Goal: Task Accomplishment & Management: Complete application form

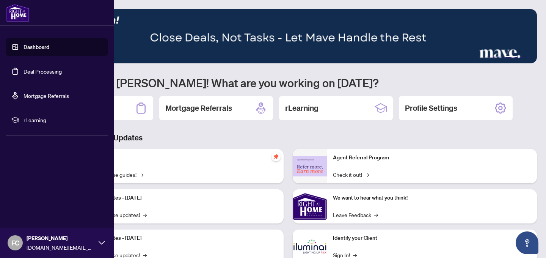
click at [49, 45] on link "Dashboard" at bounding box center [36, 47] width 26 height 7
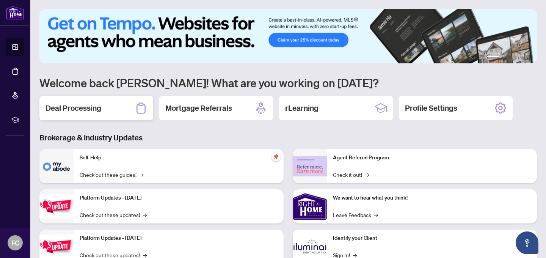
click at [107, 113] on div "Deal Processing" at bounding box center [96, 108] width 114 height 24
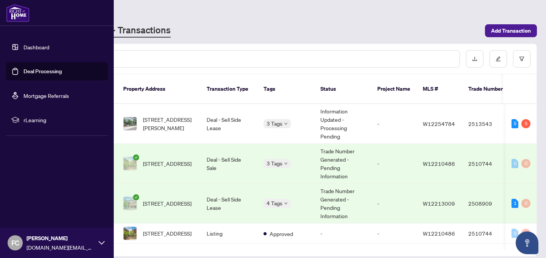
click at [24, 68] on link "Deal Processing" at bounding box center [42, 71] width 38 height 7
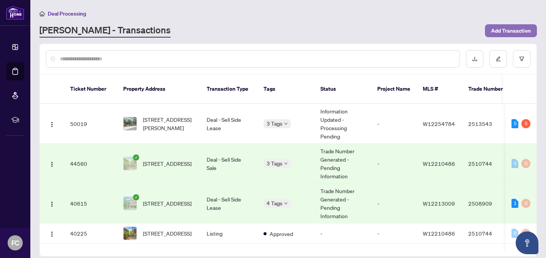
click at [503, 28] on span "Add Transaction" at bounding box center [511, 31] width 40 height 12
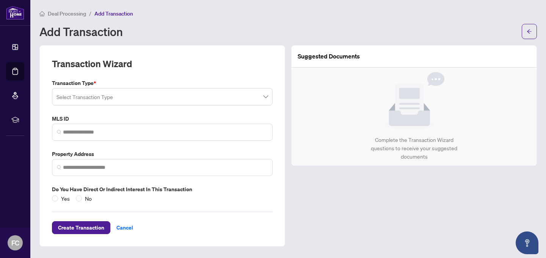
click at [144, 99] on input "search" at bounding box center [158, 97] width 205 height 17
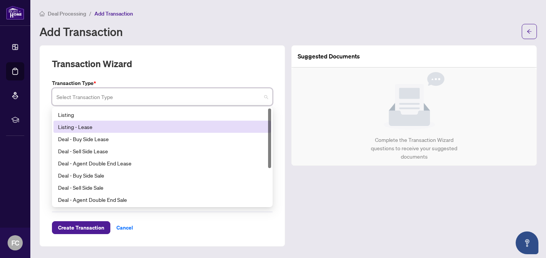
click at [136, 123] on div "Listing - Lease" at bounding box center [162, 126] width 208 height 8
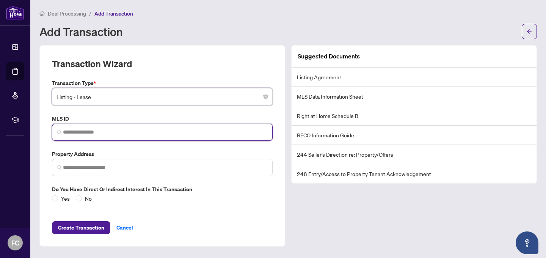
click at [126, 130] on input "search" at bounding box center [165, 132] width 205 height 8
click at [93, 133] on input "search" at bounding box center [165, 132] width 205 height 8
paste input "*********"
type input "*********"
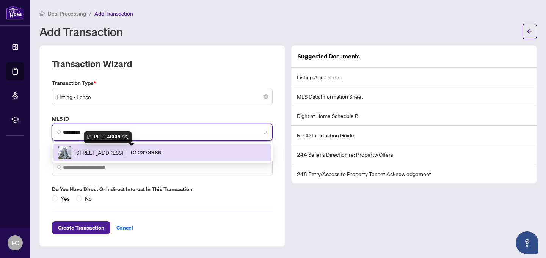
click at [123, 152] on span "[STREET_ADDRESS]" at bounding box center [99, 152] width 48 height 8
type input "**********"
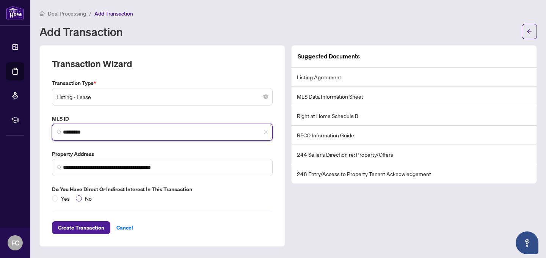
type input "*********"
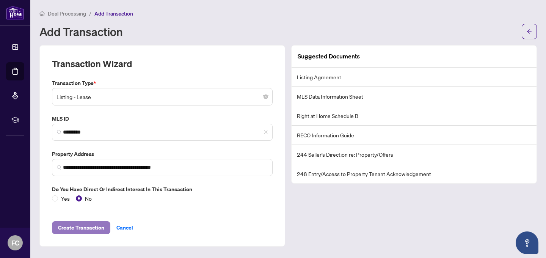
click at [98, 227] on span "Create Transaction" at bounding box center [81, 227] width 46 height 12
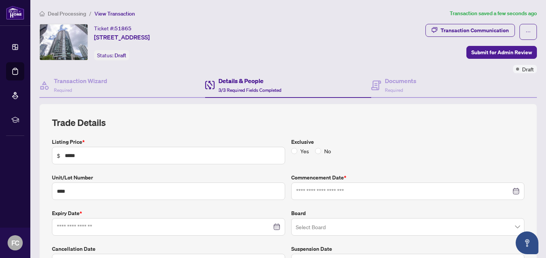
type input "**********"
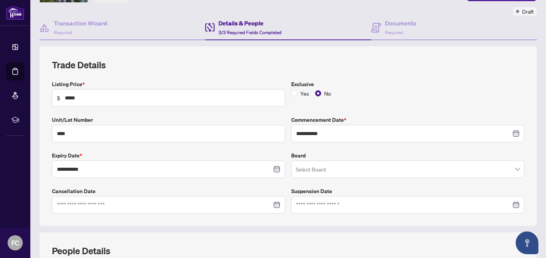
scroll to position [78, 0]
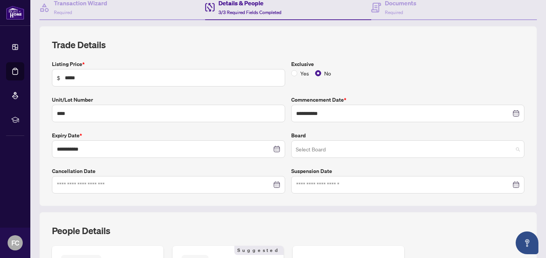
click at [516, 146] on span at bounding box center [408, 149] width 224 height 14
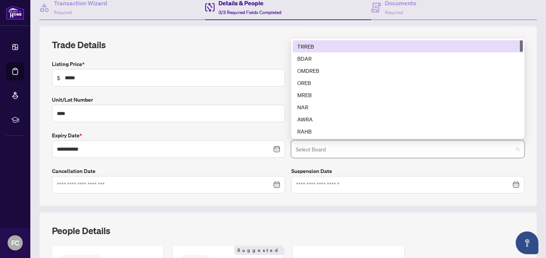
click at [344, 42] on div "TRREB" at bounding box center [407, 46] width 221 height 8
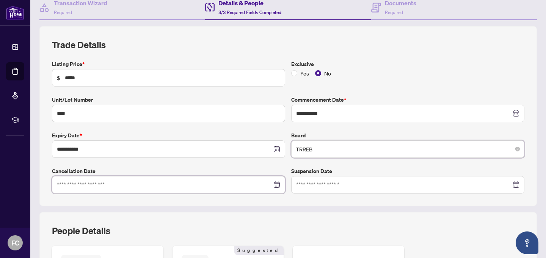
click at [163, 186] on input at bounding box center [164, 184] width 215 height 8
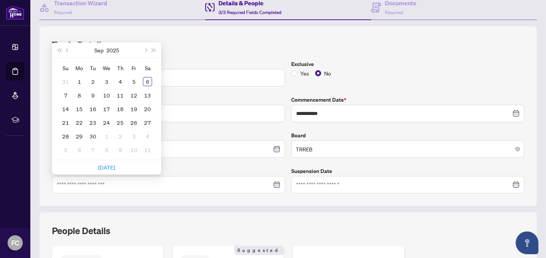
click at [182, 167] on label "Cancellation Date" at bounding box center [168, 171] width 233 height 8
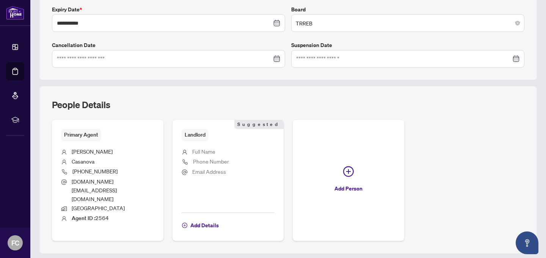
scroll to position [204, 0]
click at [199, 218] on span "Add Details" at bounding box center [204, 224] width 28 height 12
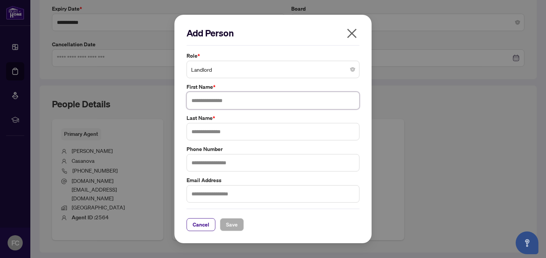
click at [214, 104] on input "text" at bounding box center [272, 100] width 173 height 17
type input "*******"
click at [223, 130] on input "text" at bounding box center [272, 131] width 173 height 17
type input "*********"
click at [234, 219] on span "Save" at bounding box center [232, 224] width 12 height 12
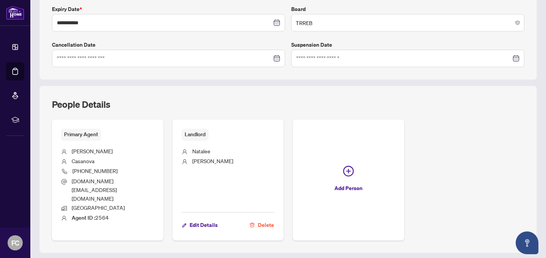
scroll to position [210, 0]
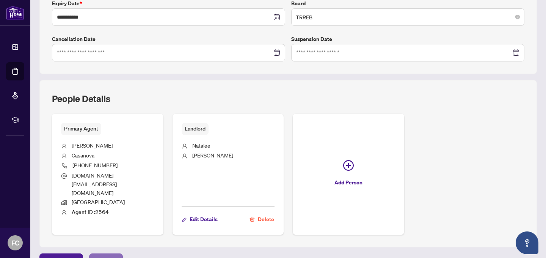
click at [105, 253] on span "Next Tab" at bounding box center [106, 259] width 22 height 12
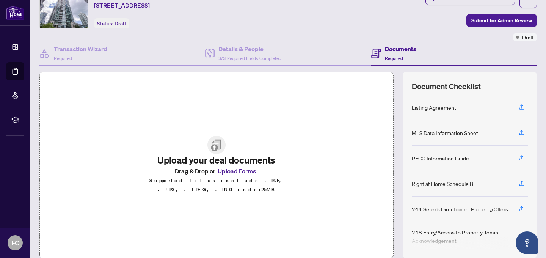
scroll to position [36, 0]
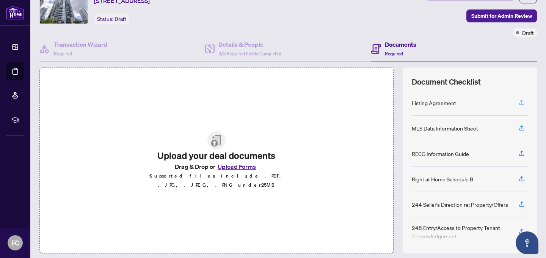
click at [521, 100] on icon "button" at bounding box center [521, 102] width 3 height 4
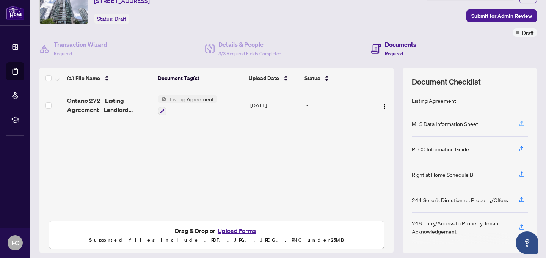
click at [521, 121] on icon "button" at bounding box center [521, 123] width 7 height 7
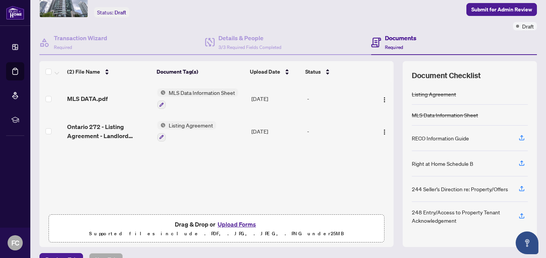
scroll to position [48, 0]
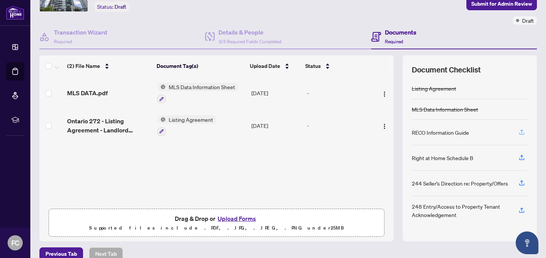
click at [521, 130] on icon "button" at bounding box center [521, 131] width 7 height 7
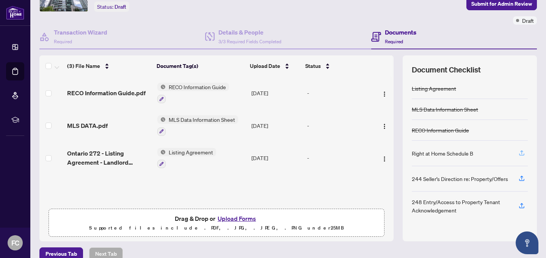
click at [523, 151] on icon "button" at bounding box center [521, 152] width 7 height 7
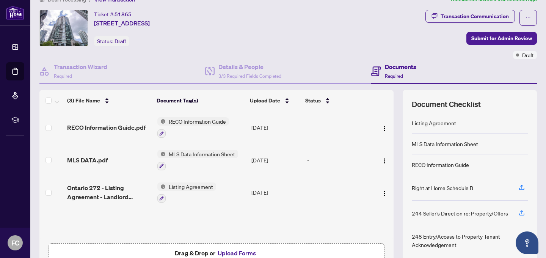
scroll to position [13, 0]
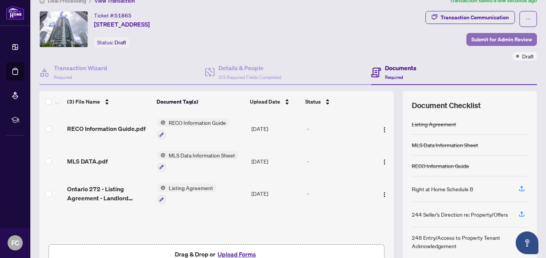
click at [488, 38] on span "Submit for Admin Review" at bounding box center [501, 39] width 61 height 12
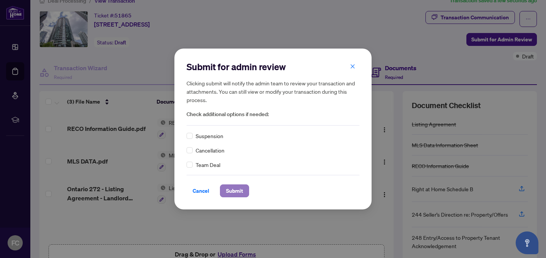
click at [229, 187] on span "Submit" at bounding box center [234, 191] width 17 height 12
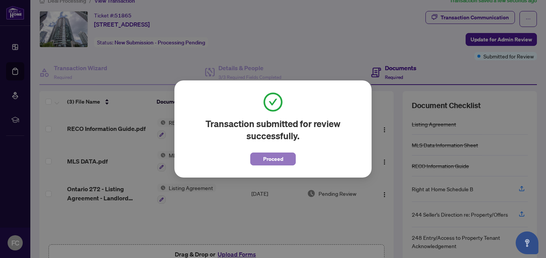
click at [282, 156] on span "Proceed" at bounding box center [273, 159] width 20 height 12
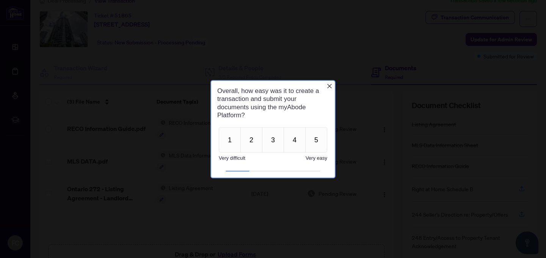
scroll to position [0, 0]
click at [316, 138] on button "5" at bounding box center [316, 139] width 22 height 25
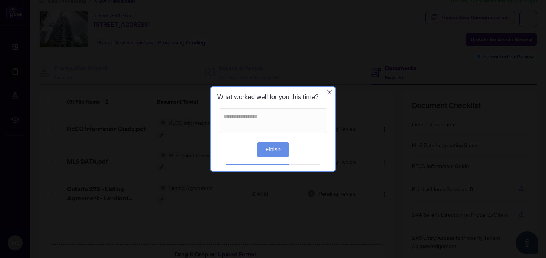
click at [275, 147] on button "Finish" at bounding box center [272, 149] width 31 height 15
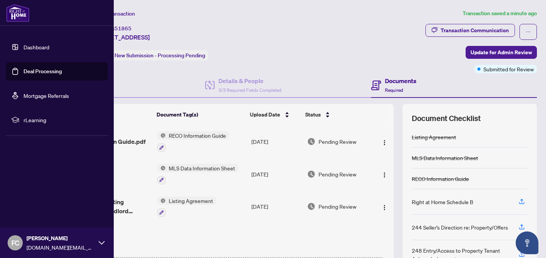
click at [9, 16] on img at bounding box center [17, 13] width 23 height 18
